Goal: Communication & Community: Participate in discussion

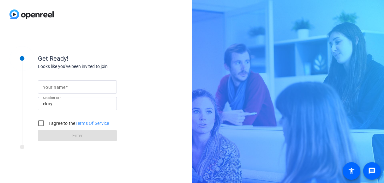
click at [68, 93] on div at bounding box center [77, 86] width 69 height 13
type input "[PERSON_NAME]"
click at [41, 120] on input "I agree to the Terms Of Service" at bounding box center [41, 123] width 13 height 13
checkbox input "true"
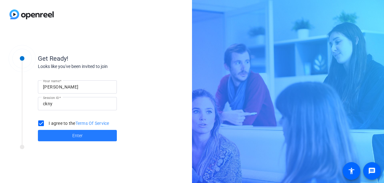
click at [49, 132] on span at bounding box center [77, 135] width 79 height 15
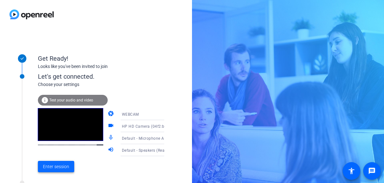
click at [49, 167] on span "Enter session" at bounding box center [56, 166] width 26 height 7
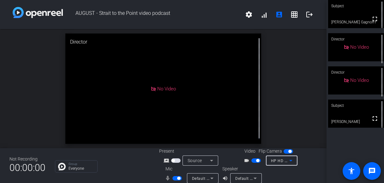
click at [291, 163] on icon at bounding box center [291, 161] width 8 height 8
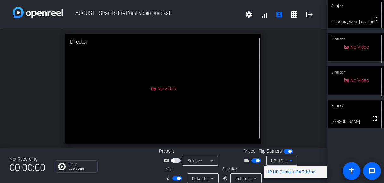
click at [307, 161] on div at bounding box center [192, 91] width 384 height 183
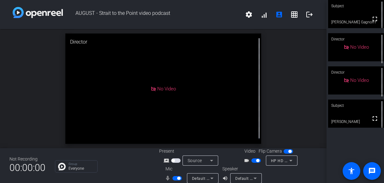
click at [280, 162] on span "HP HD Camera (04f2:b6bf)" at bounding box center [296, 160] width 50 height 5
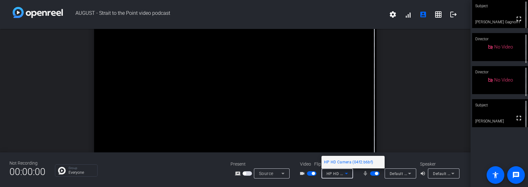
click at [346, 175] on div at bounding box center [264, 93] width 528 height 187
click at [346, 175] on icon at bounding box center [346, 174] width 3 height 2
click at [346, 175] on div at bounding box center [264, 93] width 528 height 187
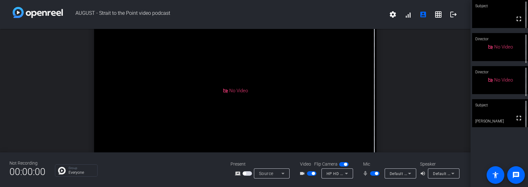
click at [342, 173] on span "HP HD Camera (04f2:b6bf)" at bounding box center [351, 173] width 50 height 5
click at [345, 174] on div at bounding box center [264, 93] width 528 height 187
click at [383, 17] on mat-icon "settings" at bounding box center [393, 15] width 8 height 8
click at [383, 14] on div at bounding box center [264, 93] width 528 height 187
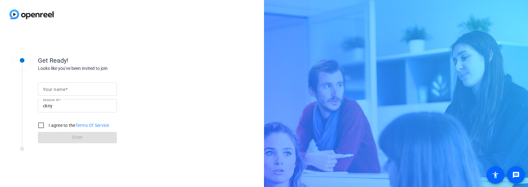
click at [75, 85] on div at bounding box center [77, 89] width 69 height 13
type input "Julie Boland"
click at [42, 126] on input "I agree to the Terms Of Service" at bounding box center [41, 125] width 13 height 13
checkbox input "true"
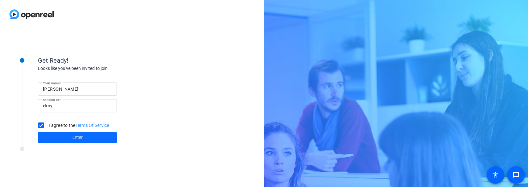
click at [101, 138] on span at bounding box center [77, 137] width 79 height 15
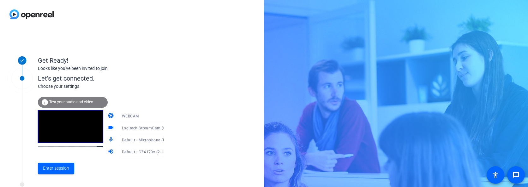
click at [167, 141] on icon at bounding box center [171, 141] width 8 height 8
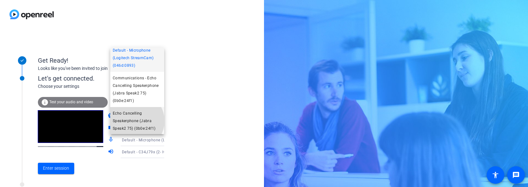
click at [134, 121] on span "Echo Cancelling Speakerphone (Jabra Speak2 75) (0b0e:24f1)" at bounding box center [137, 121] width 49 height 23
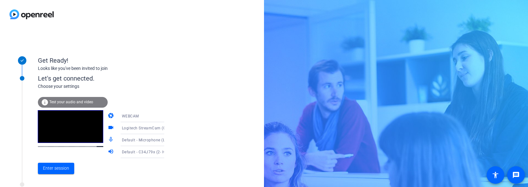
scroll to position [4, 0]
click at [153, 155] on span "Default - C34J79x (2- HD Audio Driver for Display Audio)" at bounding box center [174, 152] width 104 height 5
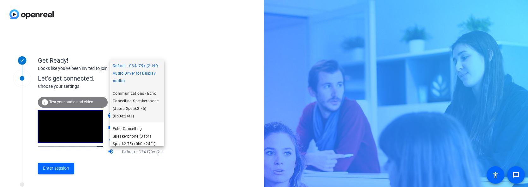
click at [140, 108] on span "Communications - Echo Cancelling Speakerphone (Jabra Speak2 75) (0b0e:24f1)" at bounding box center [137, 105] width 49 height 30
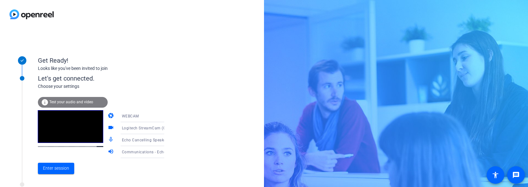
click at [145, 153] on span "Communications - Echo Cancelling Speakerphone (Jabra Speak2 75) (0b0e:24f1)" at bounding box center [197, 152] width 151 height 5
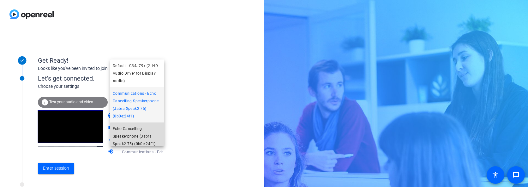
click at [143, 139] on span "Echo Cancelling Speakerphone (Jabra Speak2 75) (0b0e:24f1)" at bounding box center [137, 136] width 49 height 23
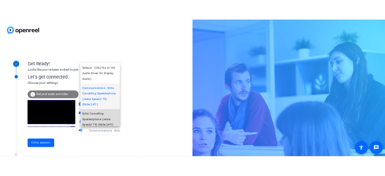
scroll to position [0, 0]
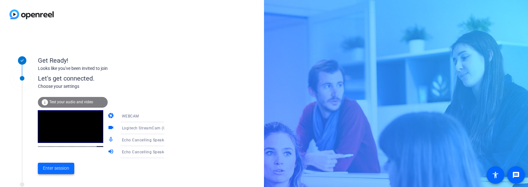
click at [56, 170] on span "Enter session" at bounding box center [56, 168] width 26 height 7
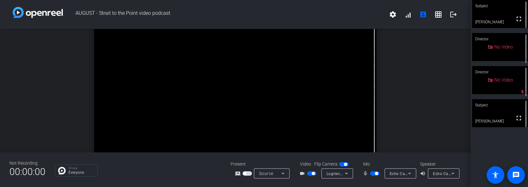
click at [373, 172] on span "button" at bounding box center [374, 174] width 9 height 4
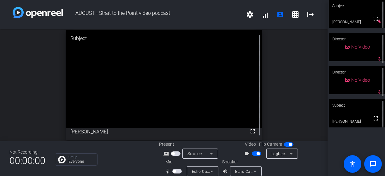
click at [36, 52] on div "open_in_new Subject fullscreen Andrew Penziner" at bounding box center [164, 85] width 328 height 112
click at [178, 172] on span "button" at bounding box center [176, 171] width 9 height 4
click at [29, 75] on div "open_in_new Subject fullscreen Andrew Penziner" at bounding box center [164, 85] width 328 height 112
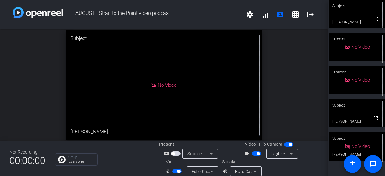
click at [29, 79] on div "open_in_new Subject No Video Colleen Tunney-Ryan" at bounding box center [164, 85] width 328 height 112
click at [173, 172] on span "button" at bounding box center [176, 171] width 9 height 4
click at [122, 156] on div "Group Everyone" at bounding box center [102, 159] width 95 height 12
click at [257, 153] on span "button" at bounding box center [258, 153] width 3 height 3
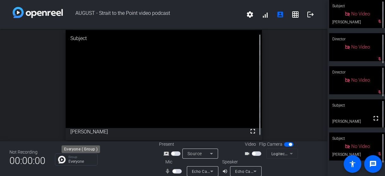
click at [87, 160] on p "Everyone" at bounding box center [81, 162] width 26 height 4
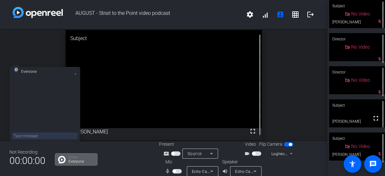
drag, startPoint x: 92, startPoint y: 158, endPoint x: 116, endPoint y: 157, distance: 24.3
click at [116, 157] on div "Group Everyone" at bounding box center [102, 159] width 95 height 12
drag, startPoint x: 116, startPoint y: 157, endPoint x: 253, endPoint y: 153, distance: 137.3
click at [253, 153] on div "Not Recording 00:00:00 Group Everyone Present screen_share_outline Source Video…" at bounding box center [164, 158] width 328 height 35
click at [252, 154] on span "button" at bounding box center [253, 153] width 3 height 3
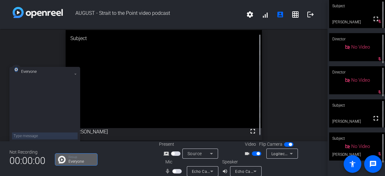
click at [172, 153] on span "button" at bounding box center [172, 153] width 3 height 3
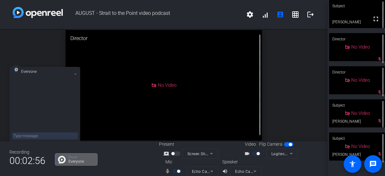
click at [112, 165] on div "Group Everyone" at bounding box center [102, 159] width 95 height 12
